Goal: Use online tool/utility: Utilize a website feature to perform a specific function

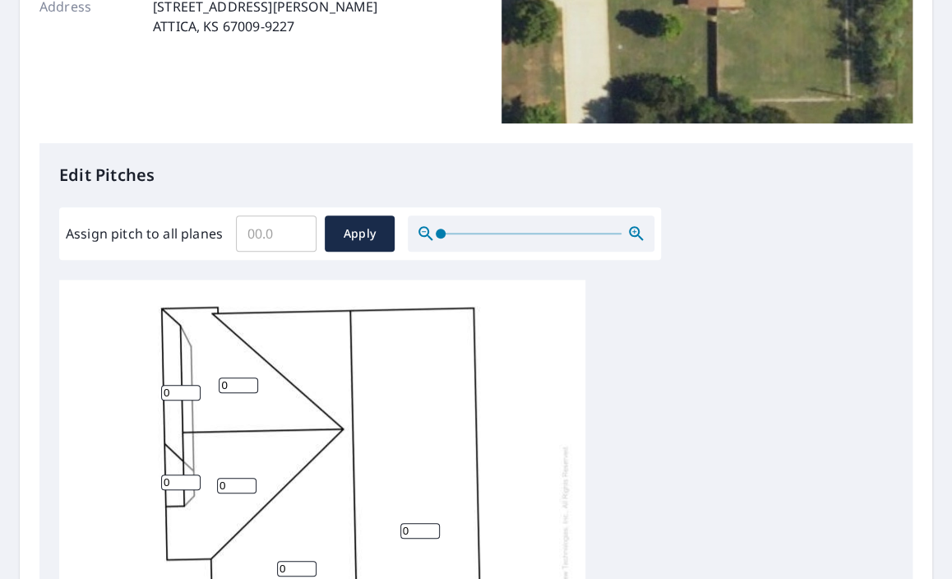
scroll to position [329, 0]
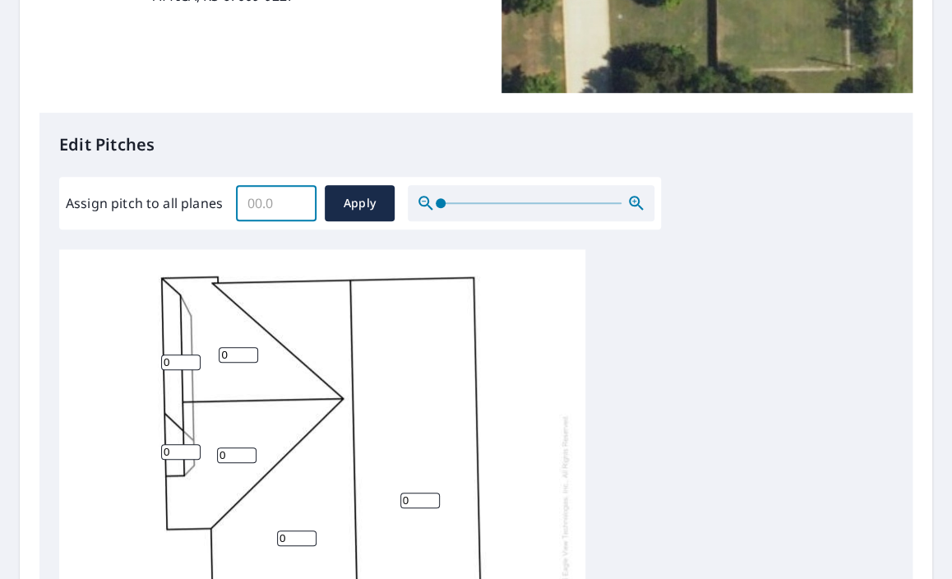
click at [280, 203] on input "Assign pitch to all planes" at bounding box center [276, 203] width 81 height 46
type input "5"
click at [373, 212] on span "Apply" at bounding box center [360, 203] width 44 height 21
type input "5"
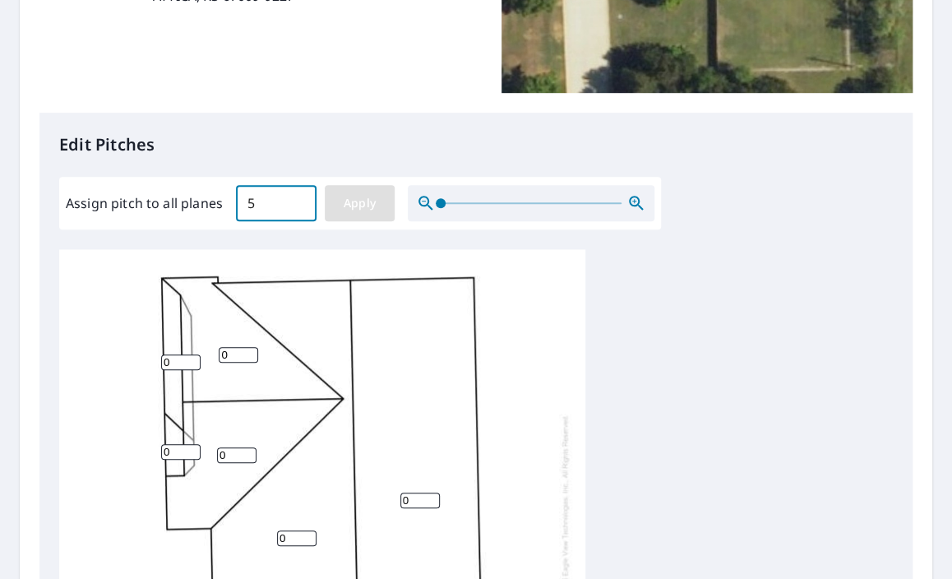
type input "5"
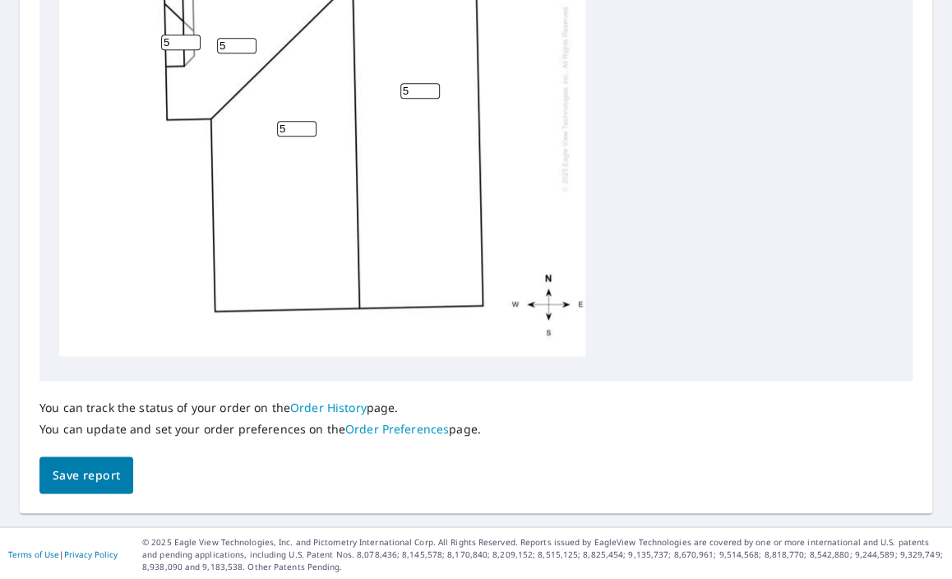
scroll to position [734, 0]
click at [90, 476] on span "Save report" at bounding box center [86, 474] width 67 height 21
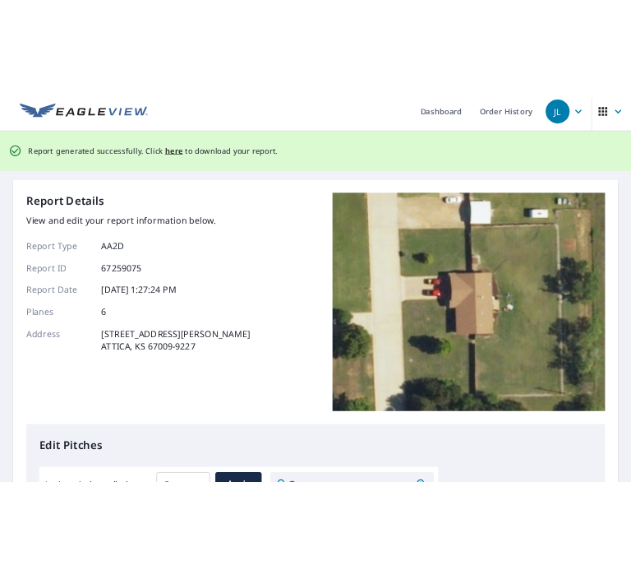
scroll to position [0, 0]
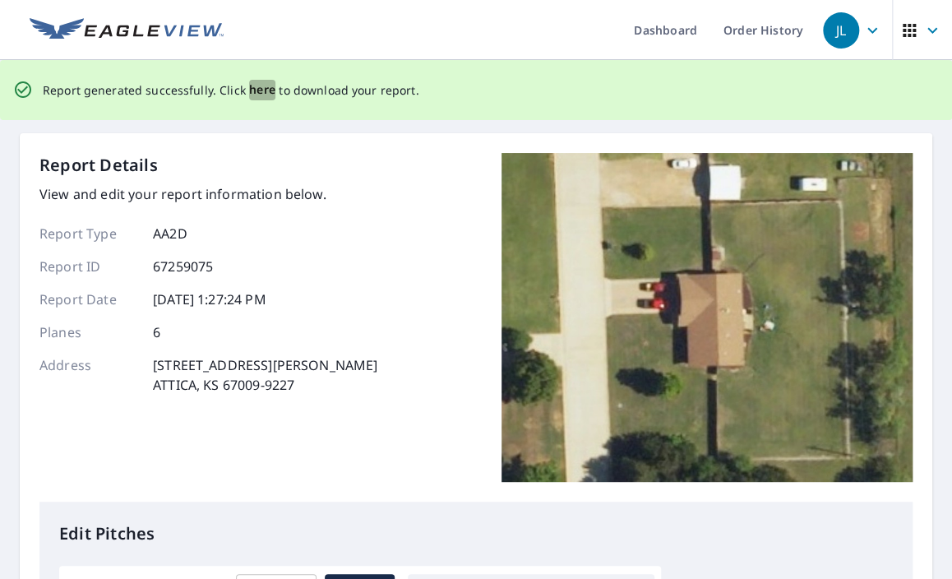
click at [257, 90] on span "here" at bounding box center [262, 90] width 27 height 21
